Goal: Task Accomplishment & Management: Manage account settings

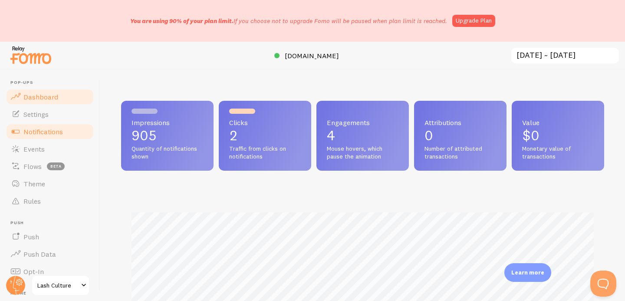
click at [49, 131] on span "Notifications" at bounding box center [42, 131] width 39 height 9
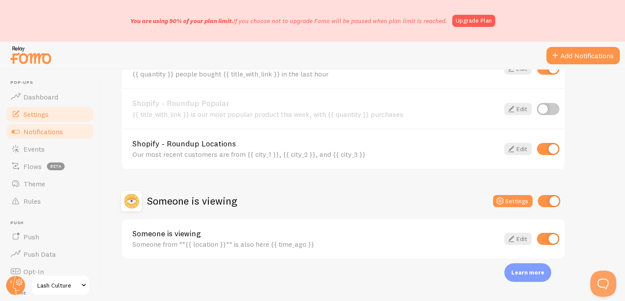
click at [37, 111] on span "Settings" at bounding box center [35, 114] width 25 height 9
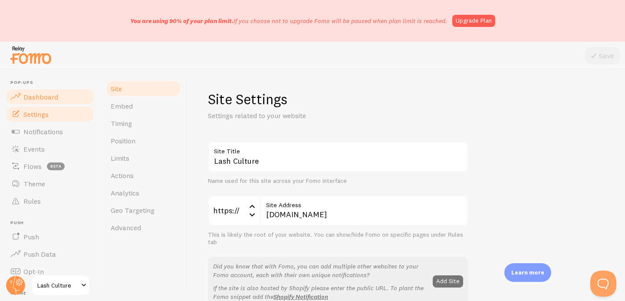
click at [38, 97] on span "Dashboard" at bounding box center [40, 96] width 35 height 9
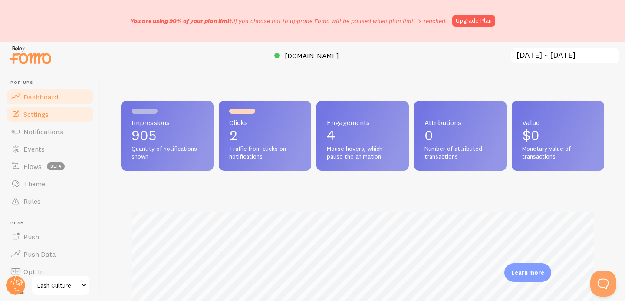
scroll to position [228, 483]
click at [40, 115] on span "Settings" at bounding box center [35, 114] width 25 height 9
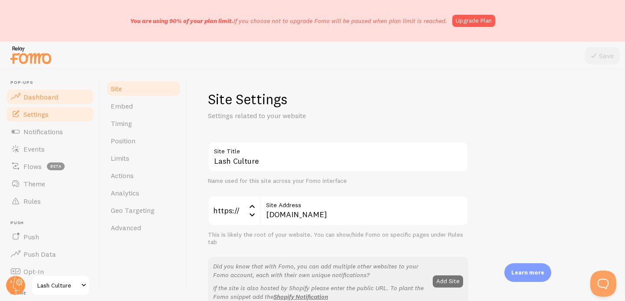
click at [51, 97] on span "Dashboard" at bounding box center [40, 96] width 35 height 9
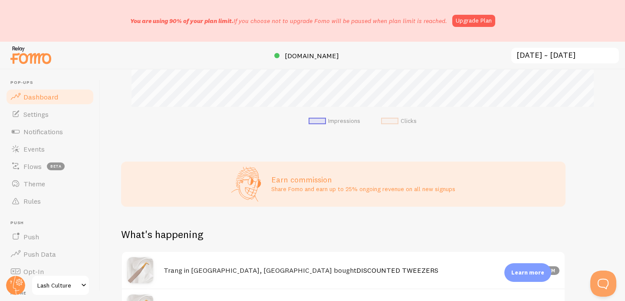
scroll to position [496, 0]
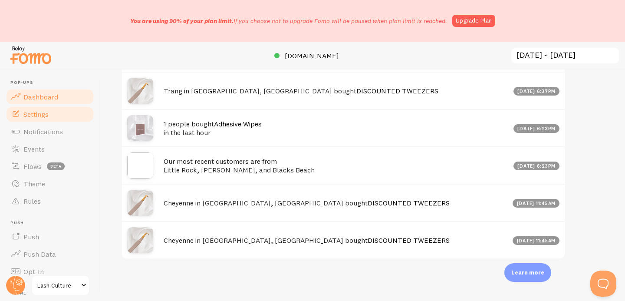
click at [51, 114] on link "Settings" at bounding box center [49, 113] width 89 height 17
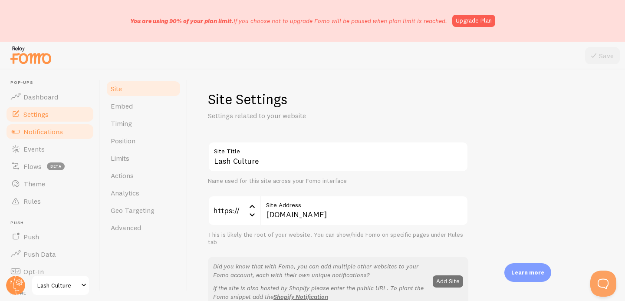
click at [53, 132] on span "Notifications" at bounding box center [42, 131] width 39 height 9
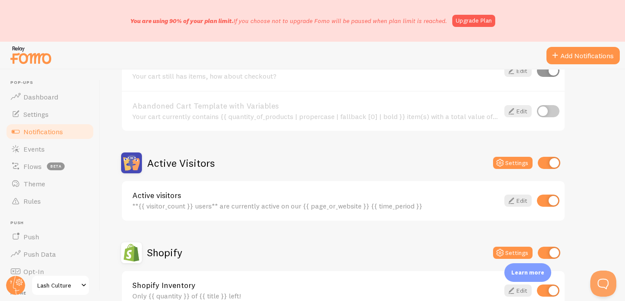
scroll to position [143, 0]
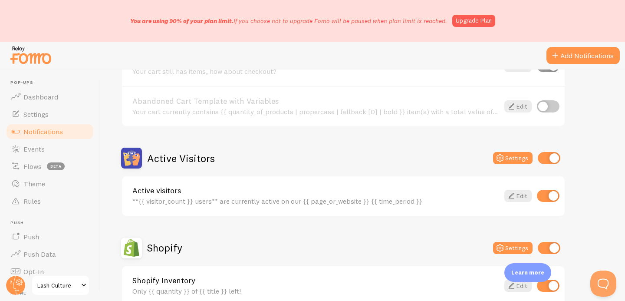
click at [549, 162] on input "checkbox" at bounding box center [549, 158] width 23 height 12
checkbox input "false"
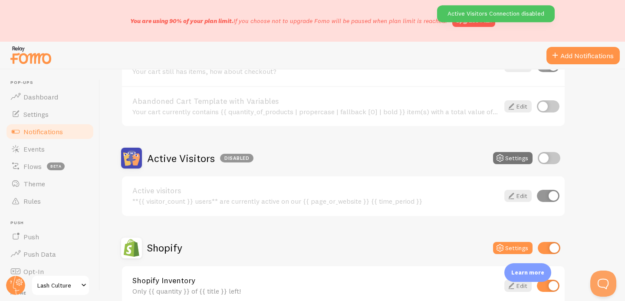
click at [552, 247] on input "checkbox" at bounding box center [549, 248] width 23 height 12
checkbox input "false"
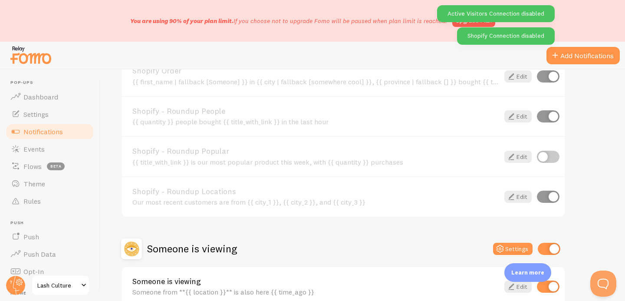
scroll to position [398, 0]
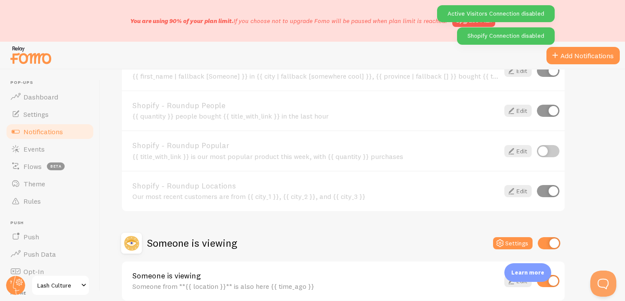
click at [549, 238] on input "checkbox" at bounding box center [549, 243] width 23 height 12
checkbox input "false"
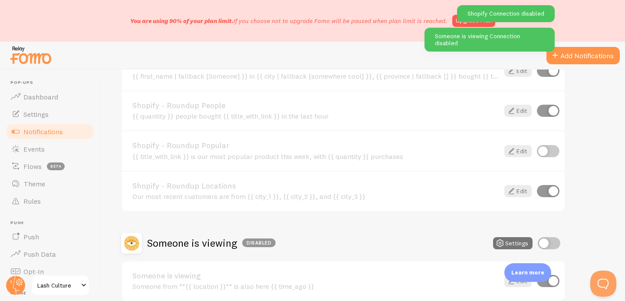
scroll to position [440, 0]
